Goal: Information Seeking & Learning: Learn about a topic

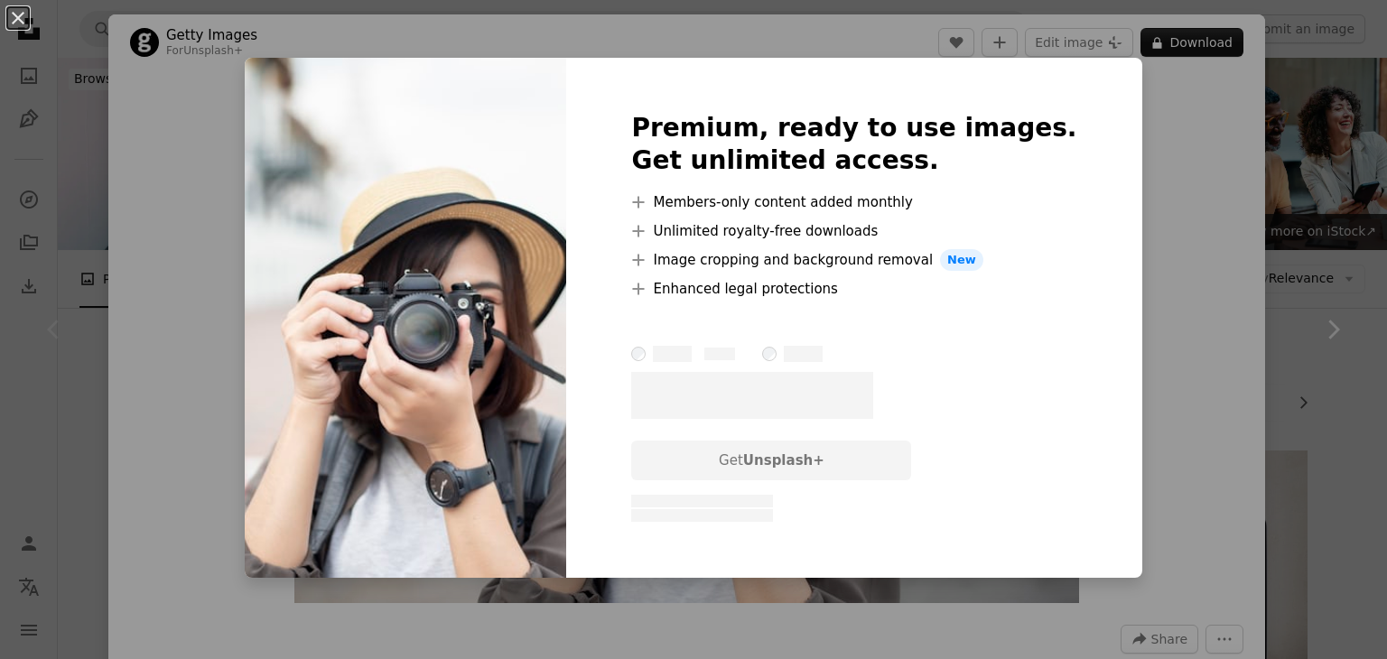
scroll to position [361, 0]
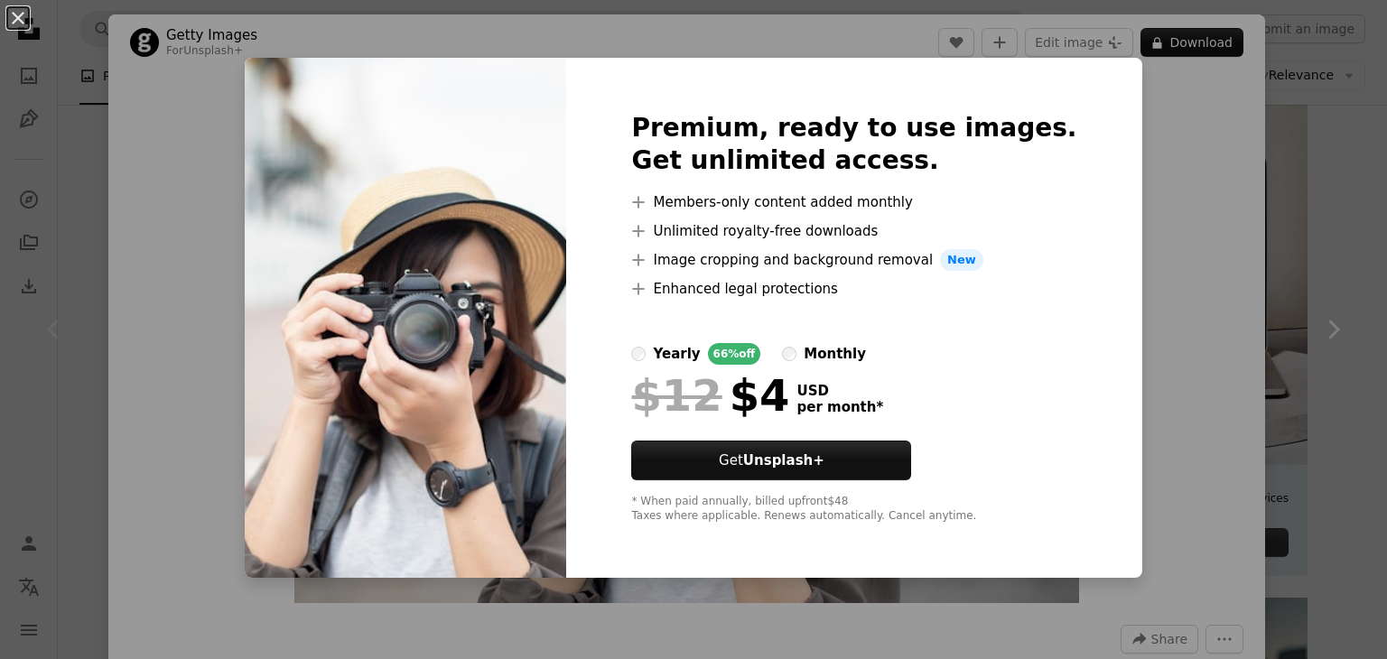
click at [1134, 167] on div "An X shape Premium, ready to use images. Get unlimited access. A plus sign Memb…" at bounding box center [693, 329] width 1387 height 659
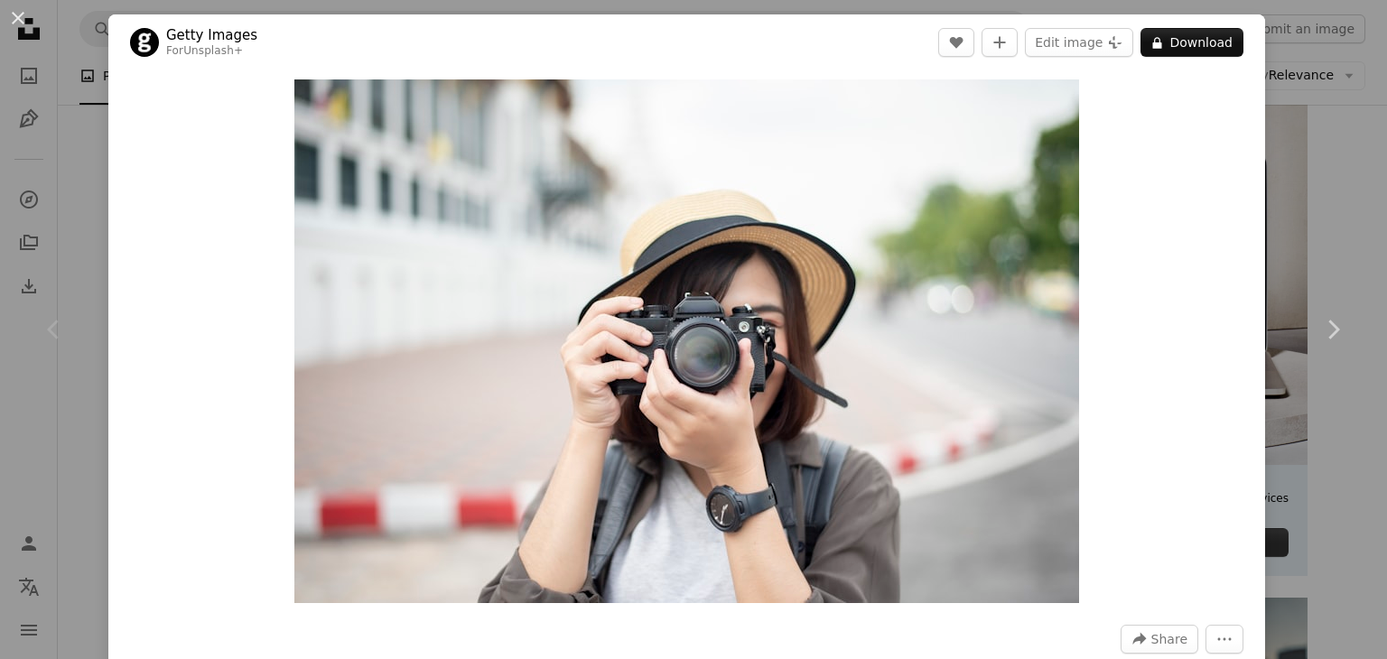
click at [188, 163] on div "Zoom in" at bounding box center [686, 341] width 1157 height 542
click at [23, 14] on button "An X shape" at bounding box center [18, 18] width 22 height 22
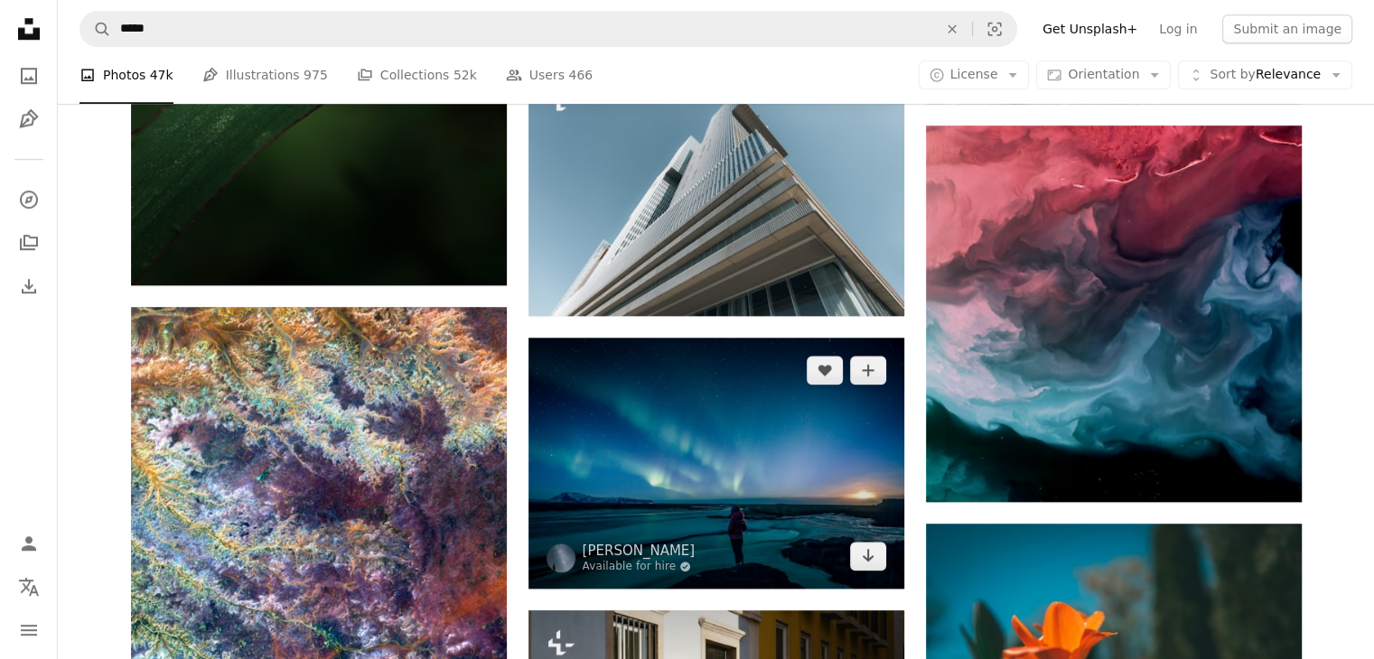
scroll to position [1535, 0]
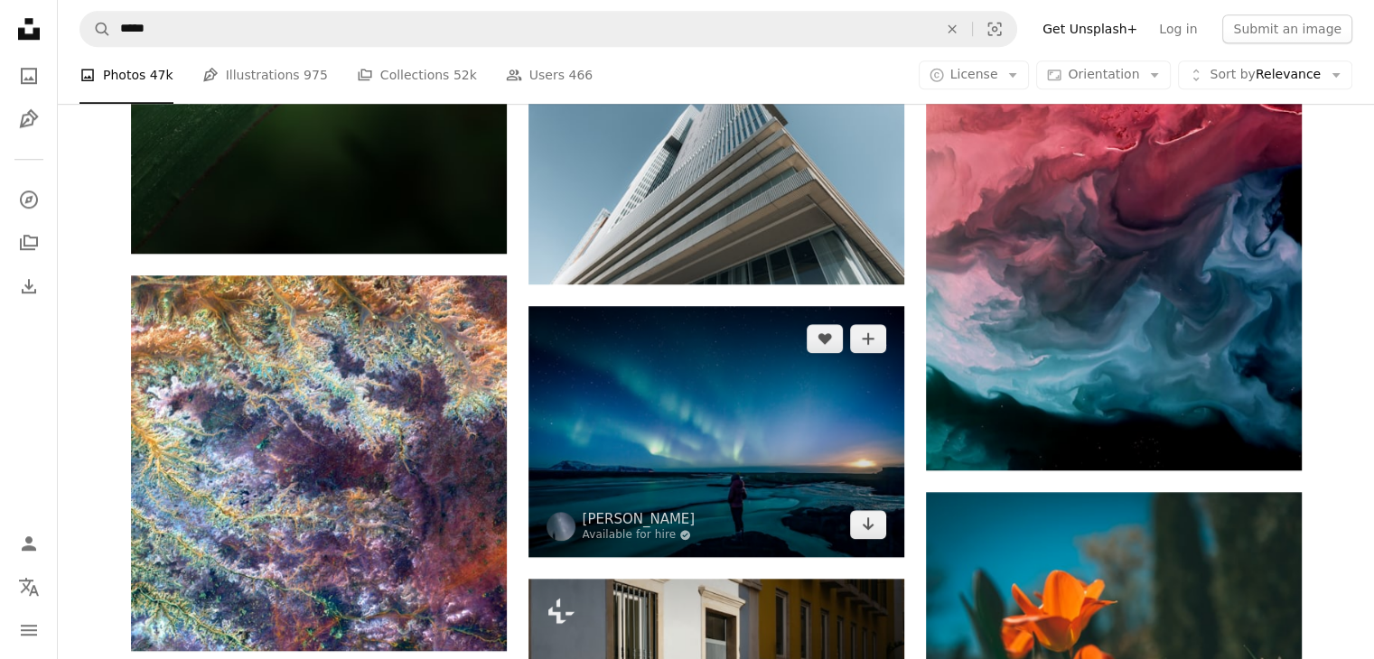
click at [734, 418] on img at bounding box center [716, 431] width 376 height 251
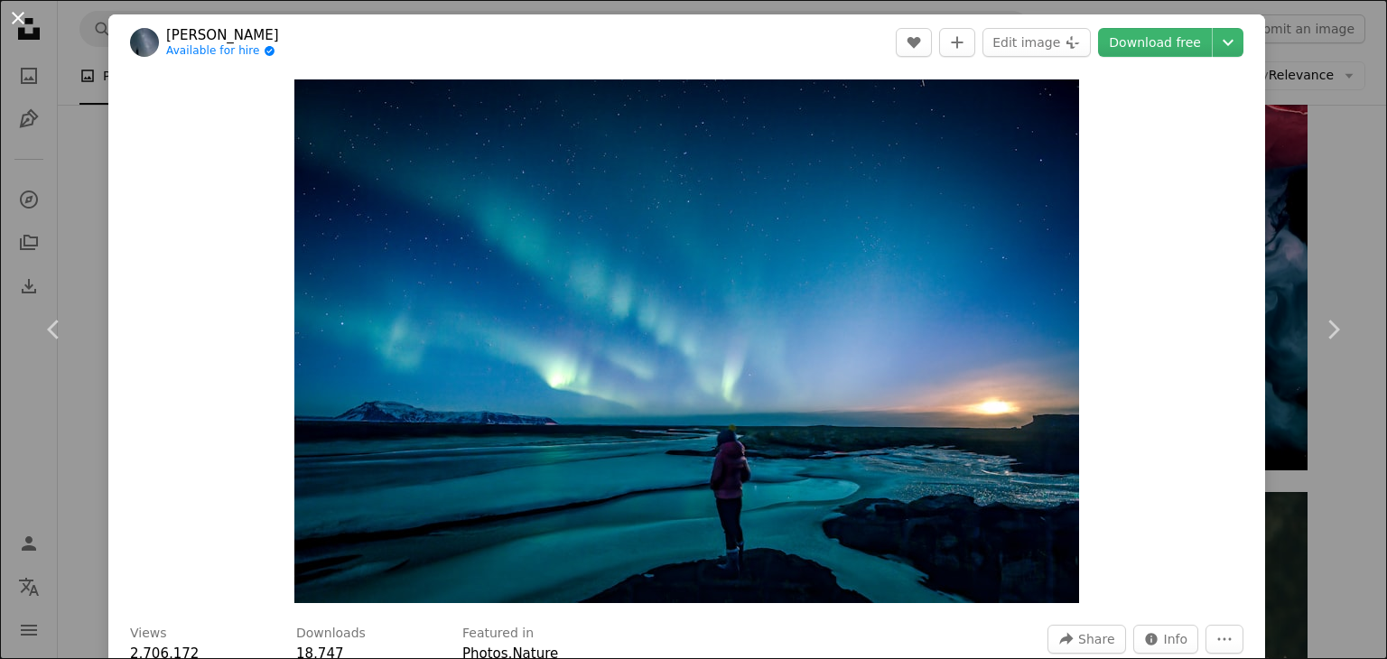
click at [19, 17] on button "An X shape" at bounding box center [18, 18] width 22 height 22
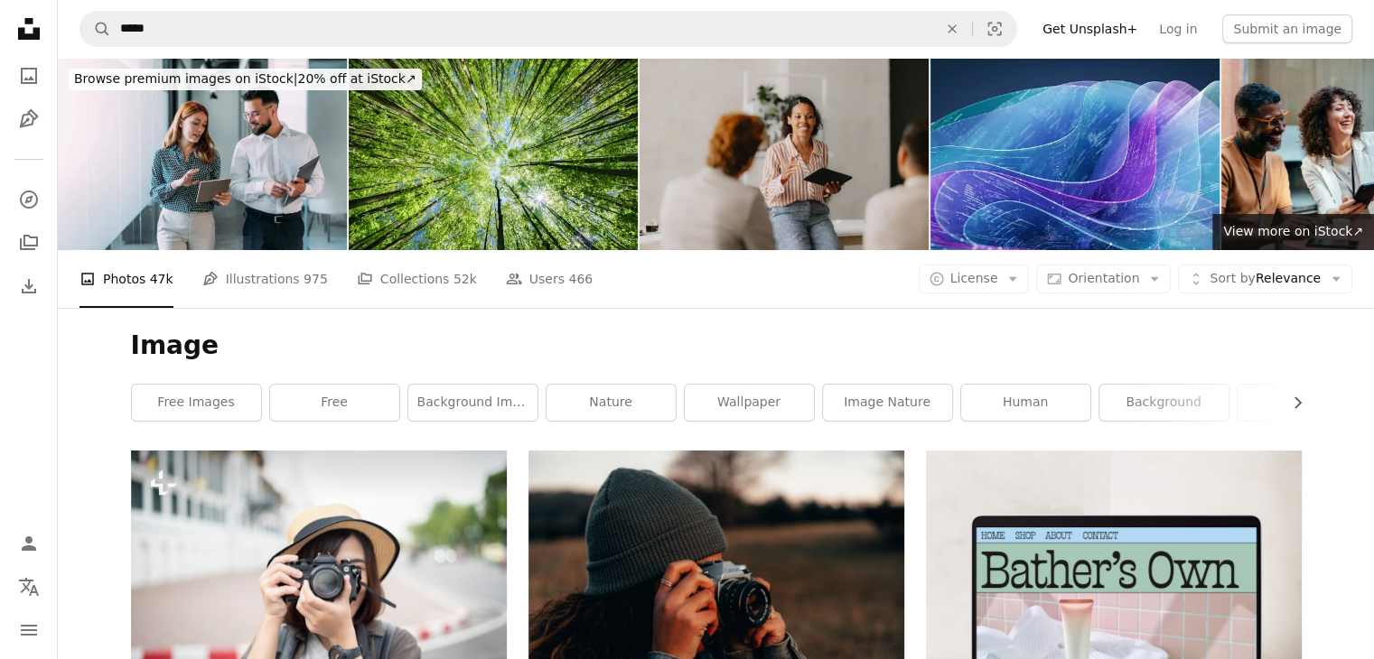
click at [121, 275] on li "A photo Photos 47k" at bounding box center [126, 279] width 94 height 58
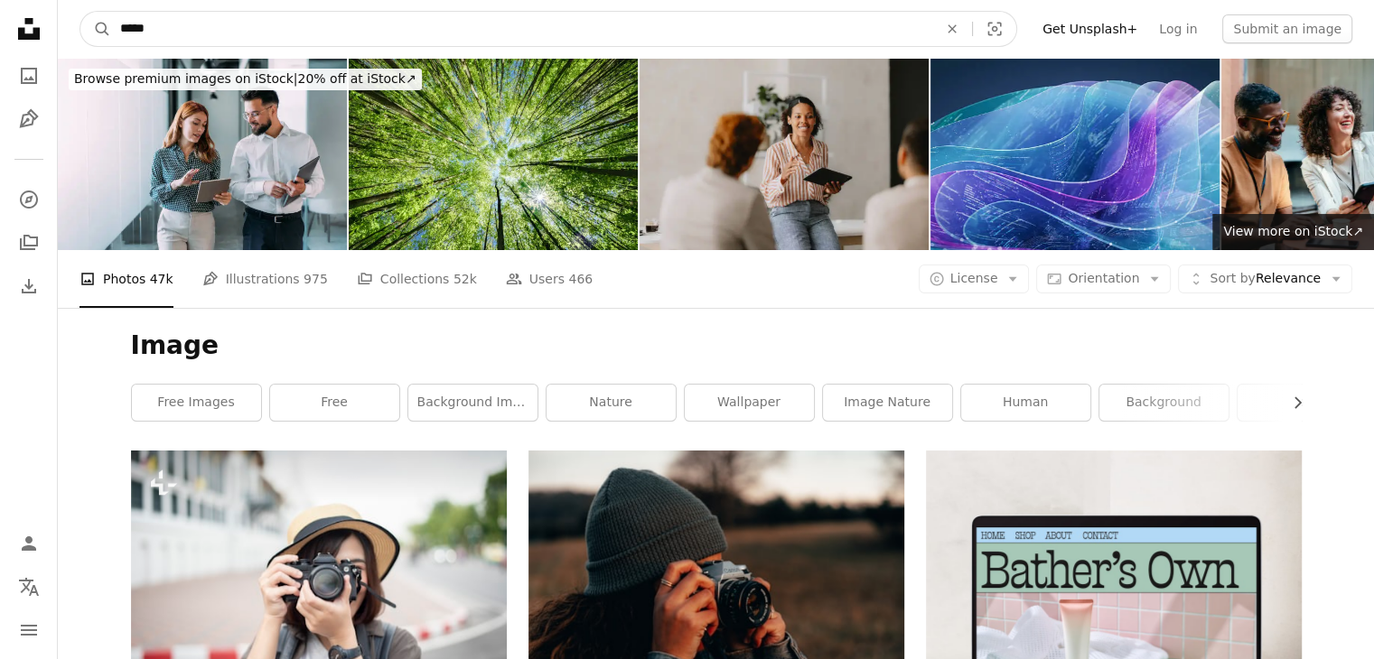
click at [195, 33] on input "*****" at bounding box center [521, 29] width 821 height 34
type input "**********"
click button "A magnifying glass" at bounding box center [95, 29] width 31 height 34
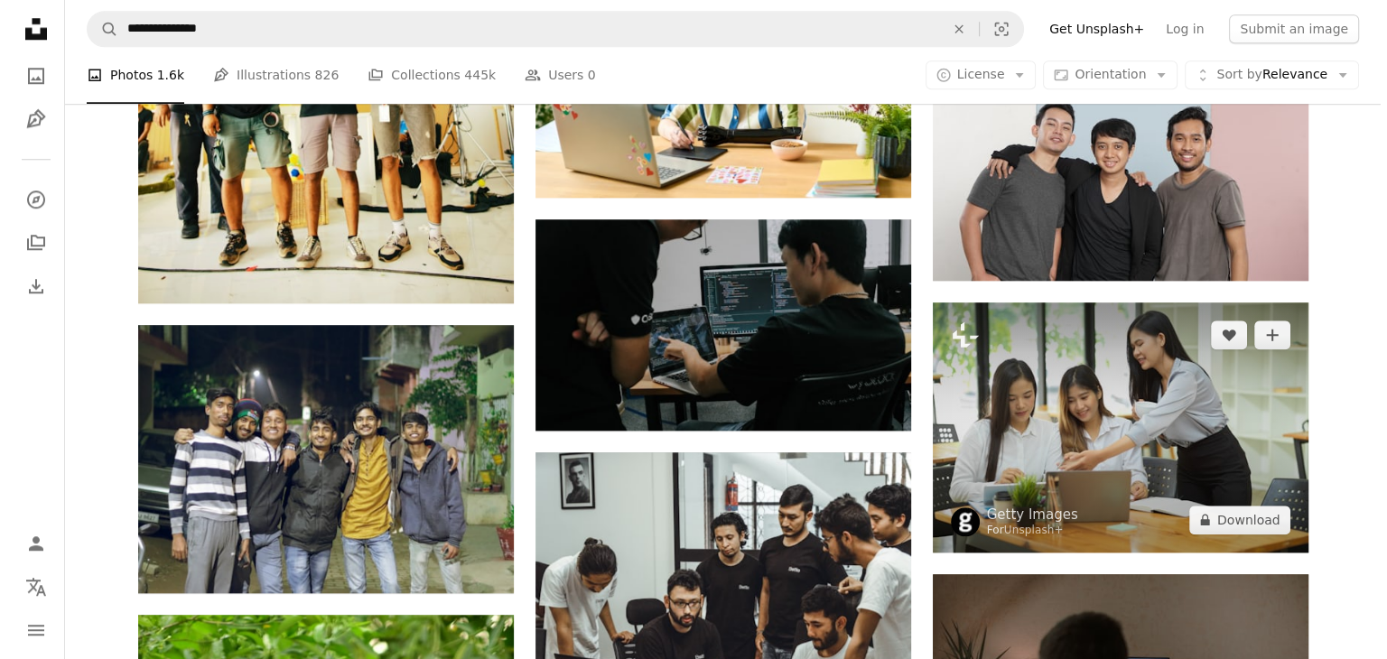
scroll to position [1716, 0]
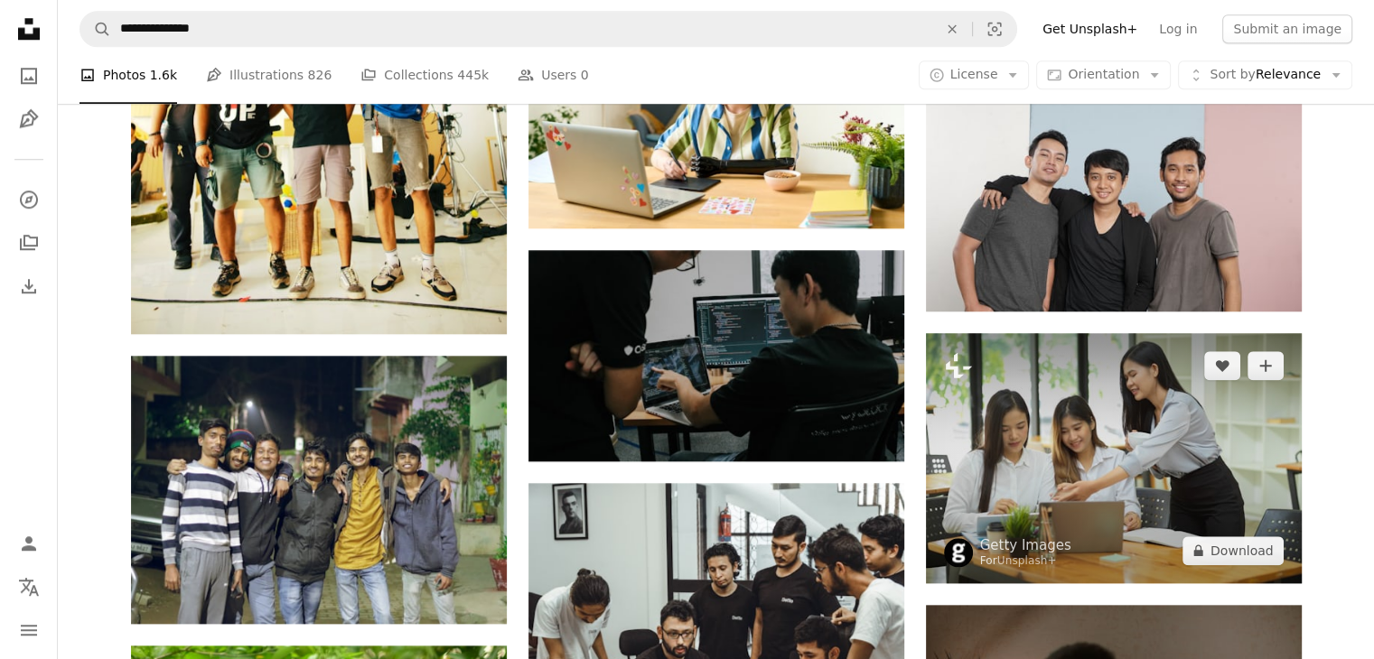
click at [1142, 500] on img at bounding box center [1114, 458] width 376 height 250
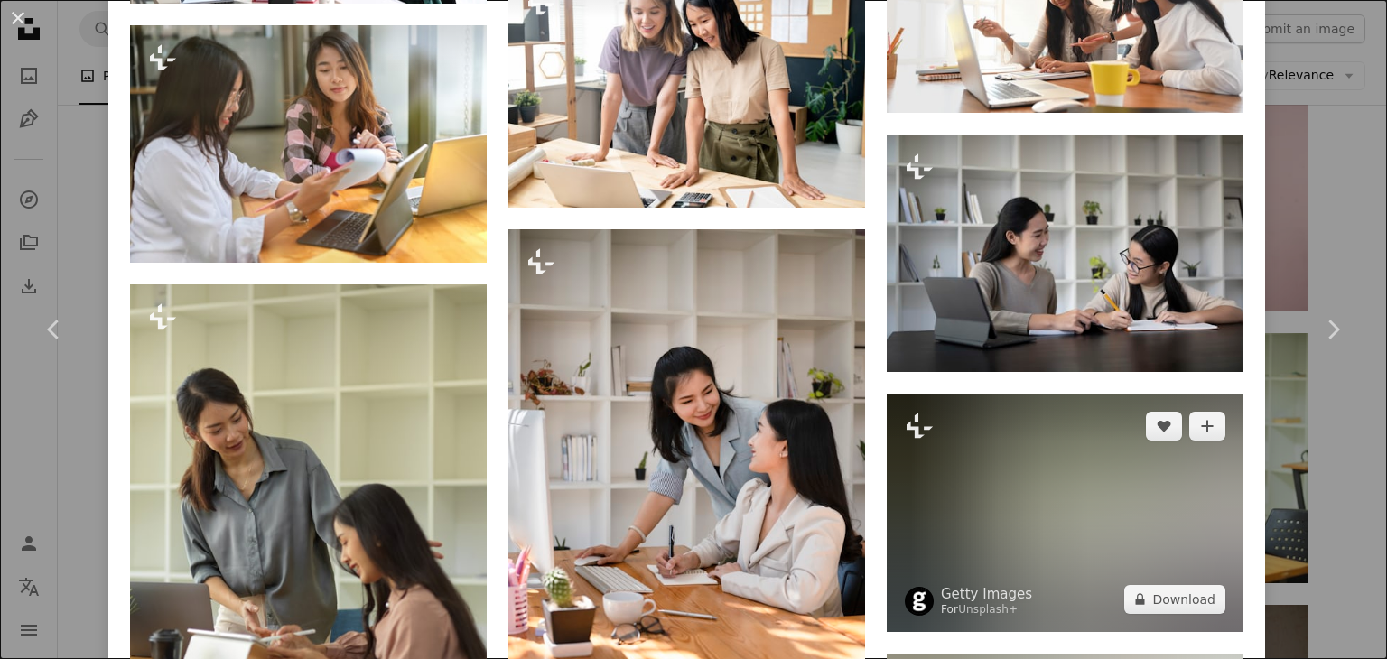
scroll to position [2709, 0]
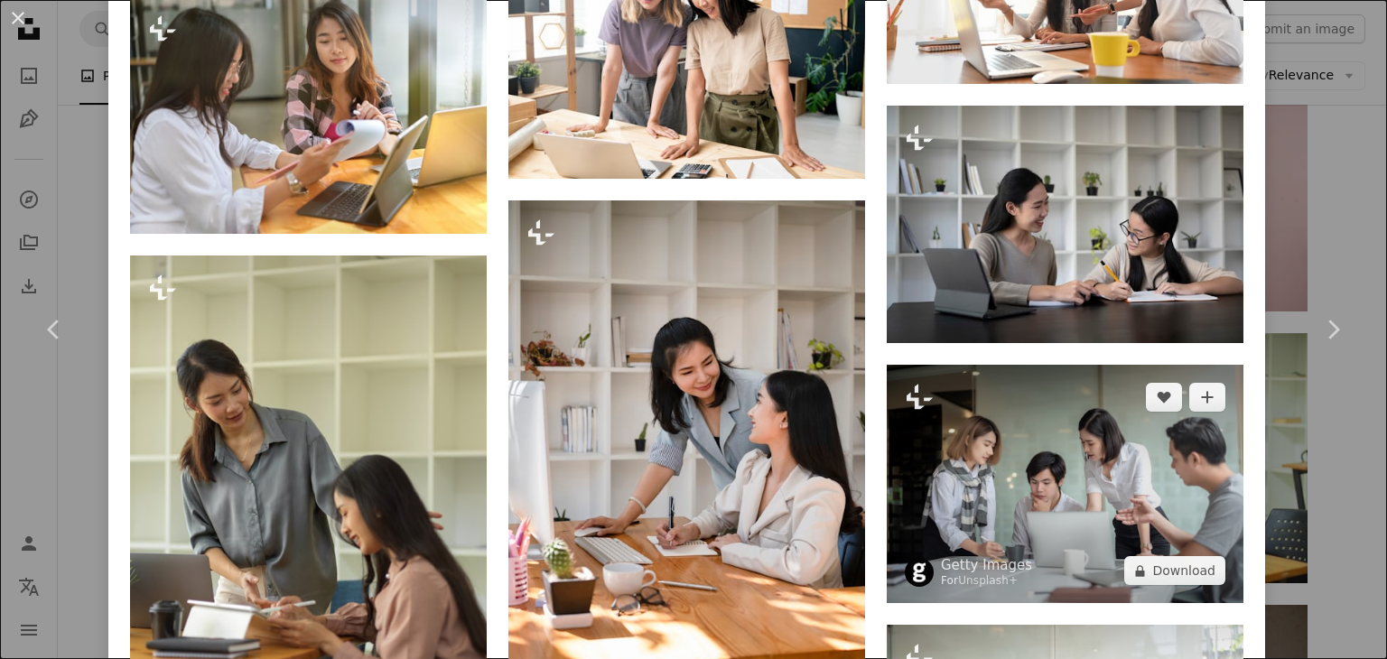
click at [1082, 489] on img at bounding box center [1065, 484] width 357 height 238
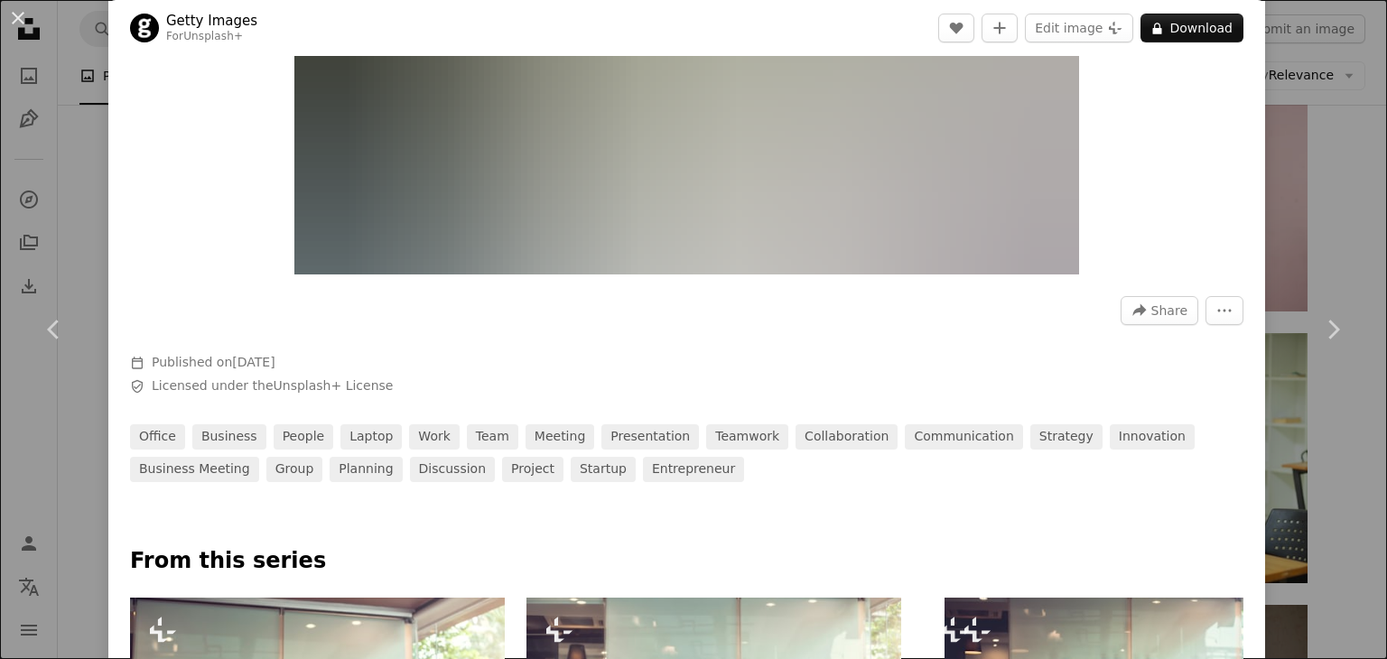
scroll to position [361, 0]
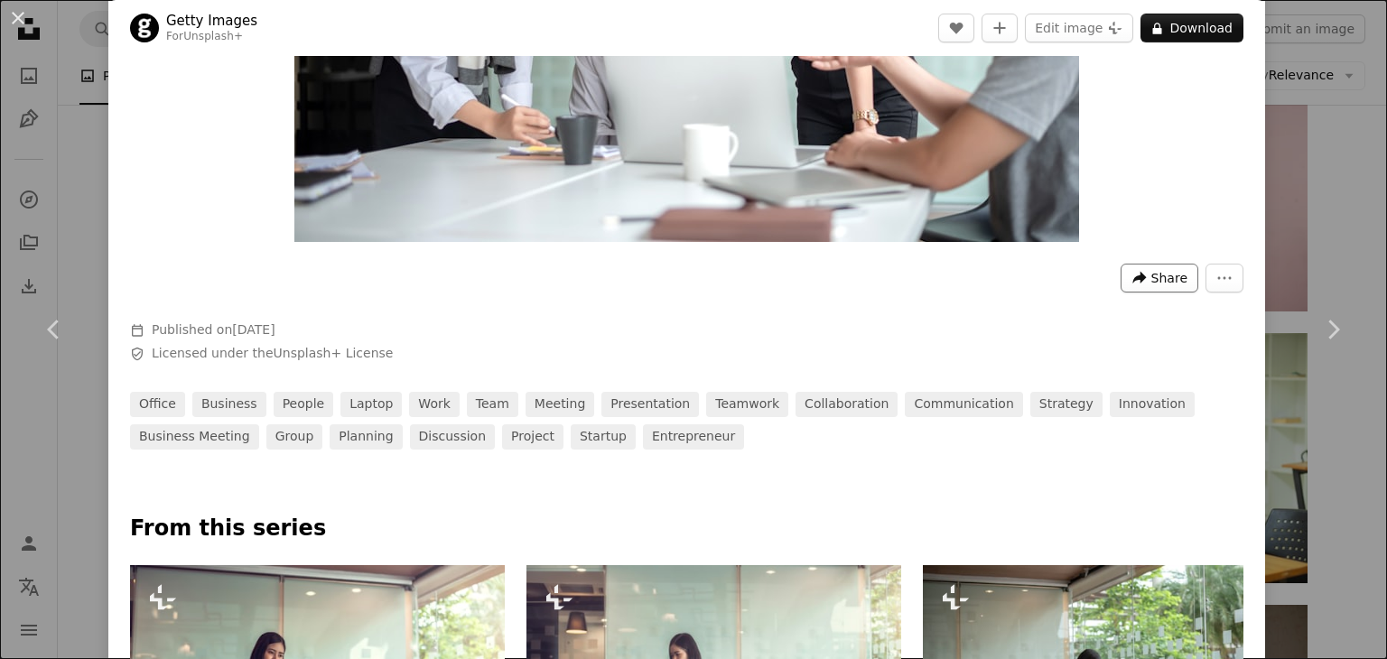
click at [1163, 277] on span "Share" at bounding box center [1169, 278] width 36 height 27
click at [1101, 326] on dialog "An X shape Chevron left Chevron right Getty Images For Unsplash+ A heart A plus…" at bounding box center [693, 329] width 1387 height 659
click at [1216, 282] on icon "More Actions" at bounding box center [1224, 278] width 16 height 16
click at [995, 288] on dialog "An X shape Chevron left Chevron right Getty Images For Unsplash+ A heart A plus…" at bounding box center [693, 329] width 1387 height 659
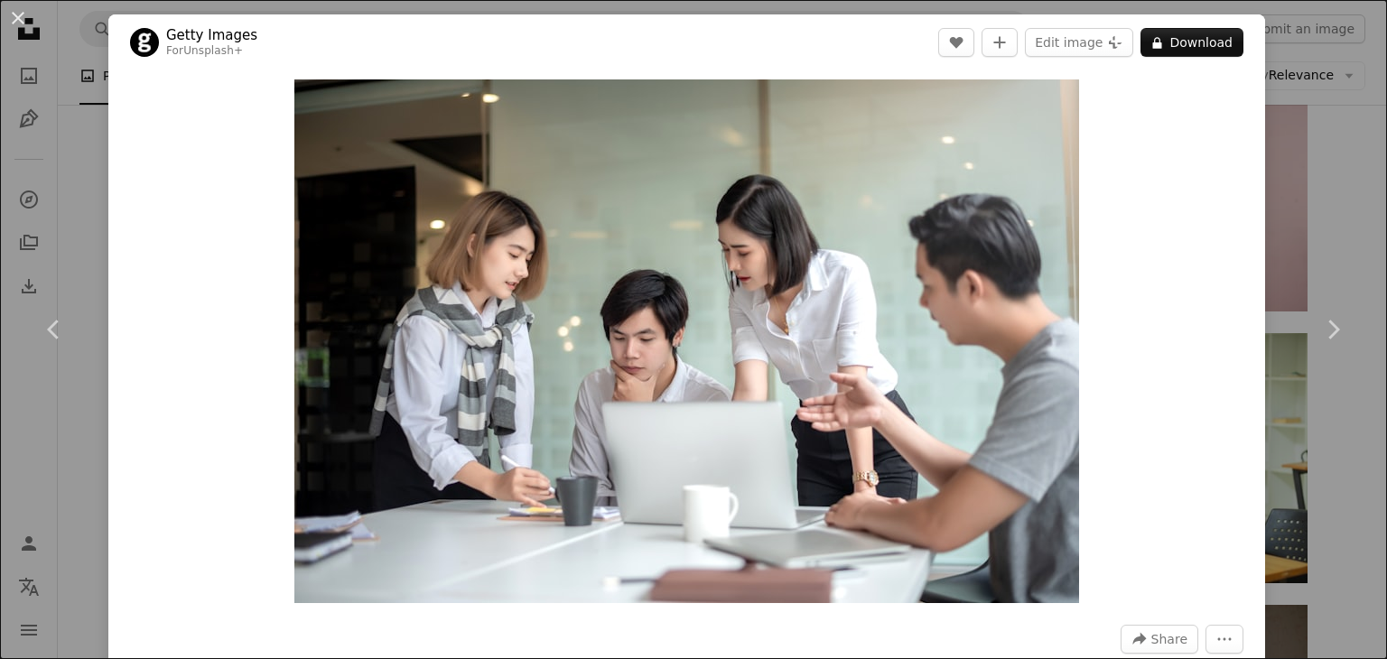
click at [1145, 131] on div "Zoom in" at bounding box center [686, 341] width 1157 height 542
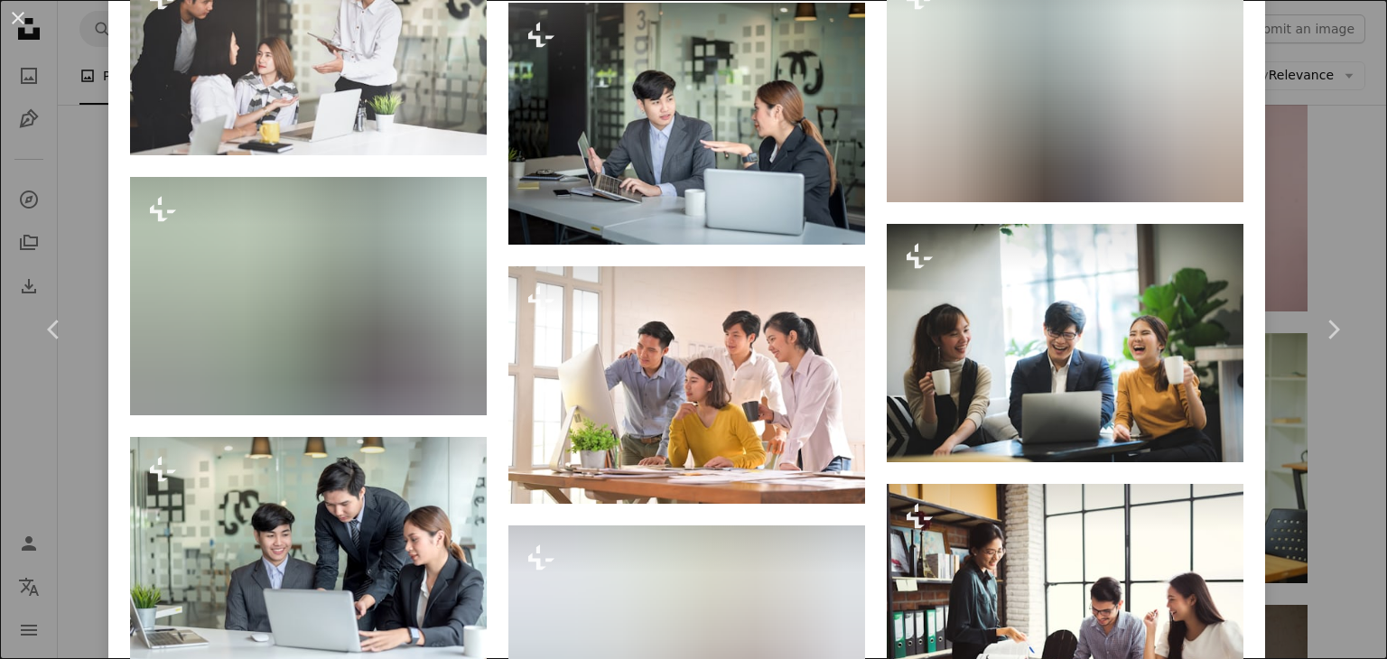
scroll to position [2709, 0]
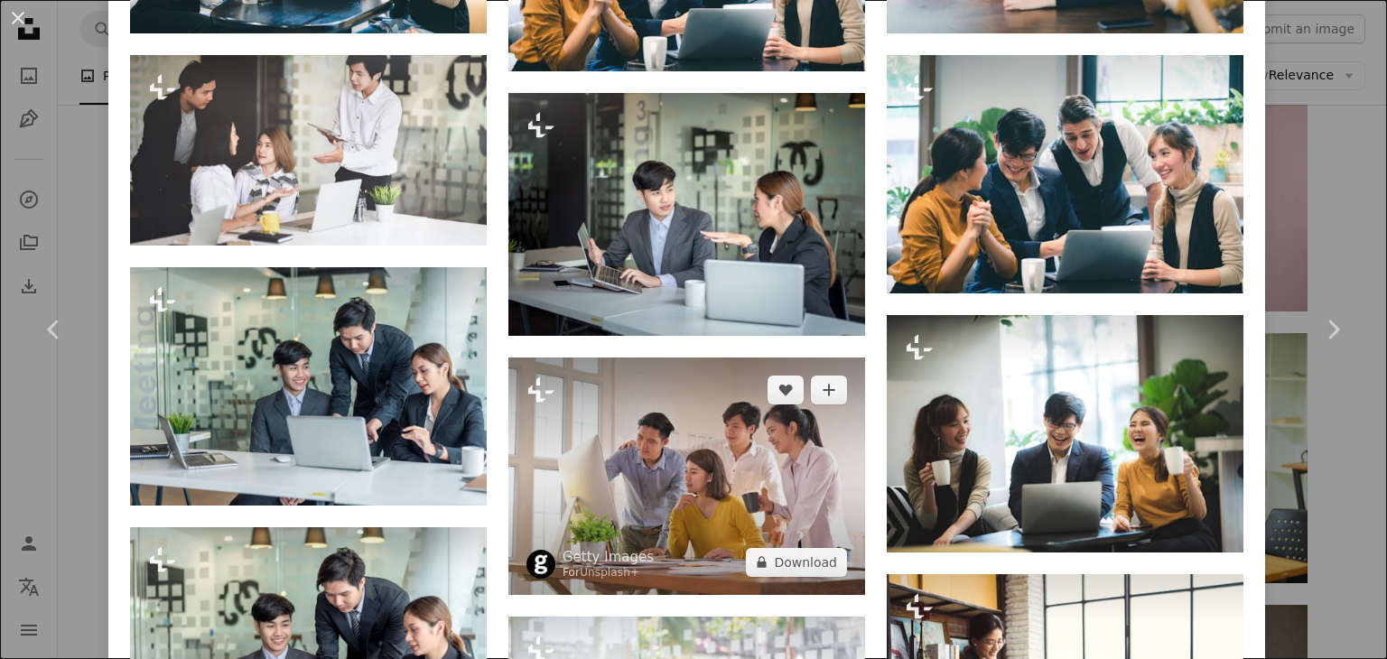
click at [713, 456] on img at bounding box center [686, 477] width 357 height 238
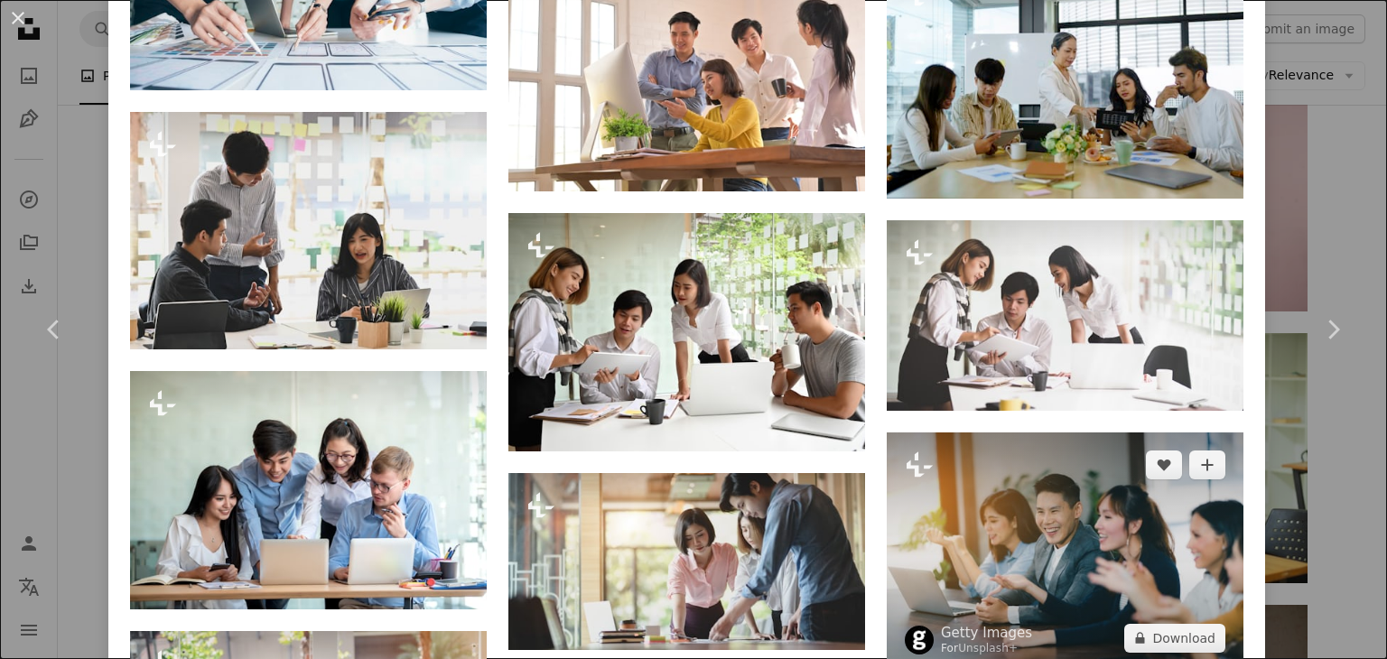
scroll to position [2619, 0]
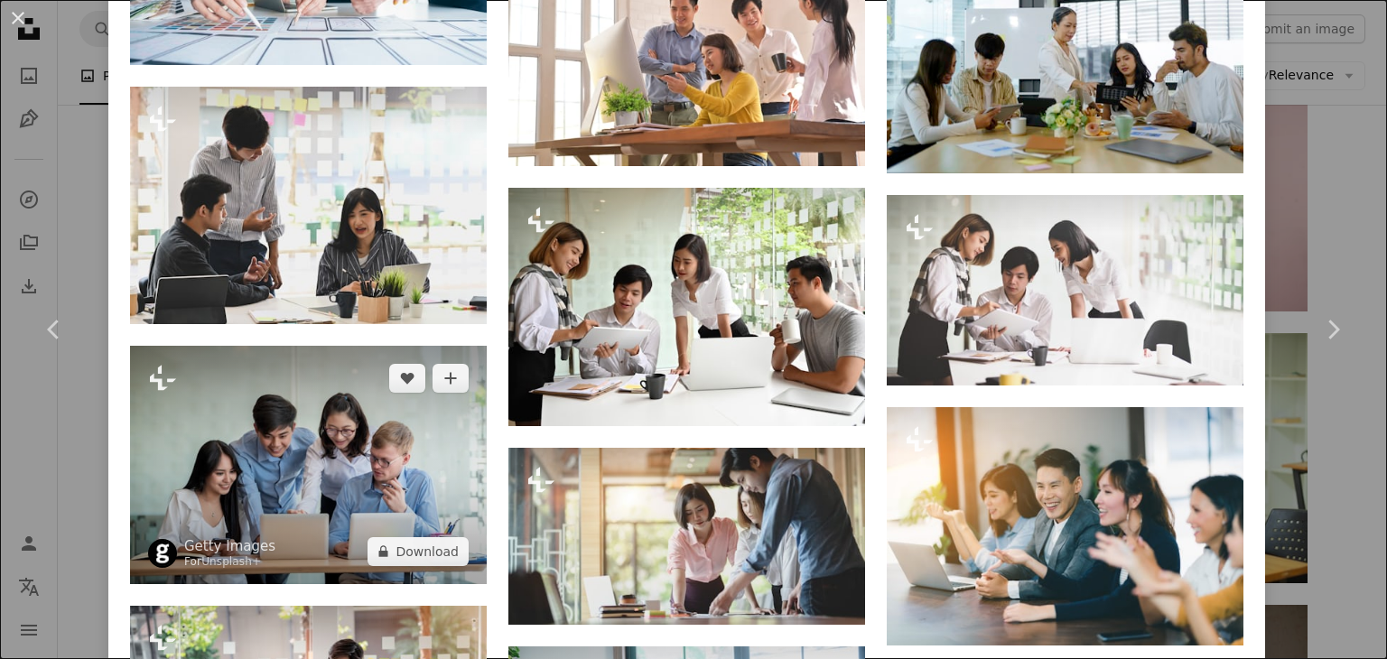
click at [380, 458] on img at bounding box center [308, 465] width 357 height 238
